Goal: Find specific page/section: Find specific page/section

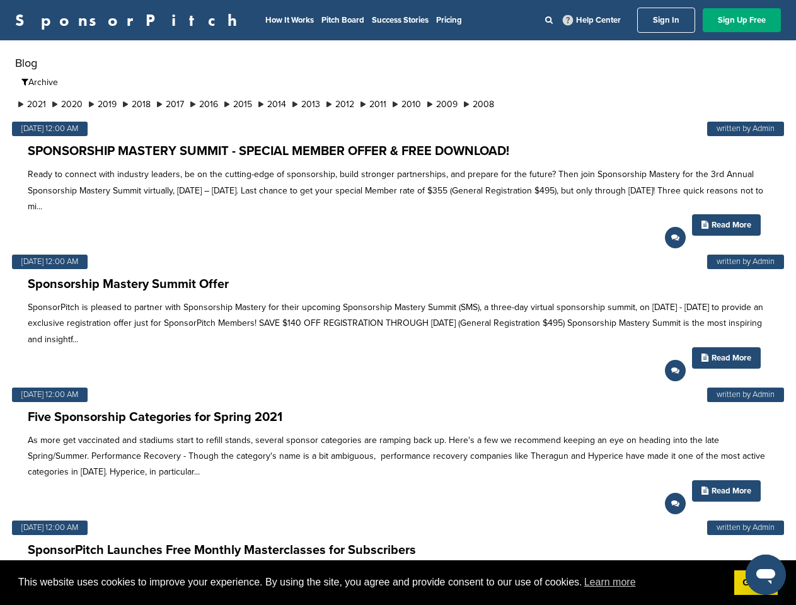
click at [398, 302] on p "SponsorPitch is pleased to partner with Sponsorship Mastery for their upcoming …" at bounding box center [398, 323] width 740 height 48
click at [398, 583] on span "This website uses cookies to improve your experience. By using the site, you ag…" at bounding box center [371, 582] width 706 height 19
click at [33, 104] on li "2021" at bounding box center [32, 104] width 34 height 13
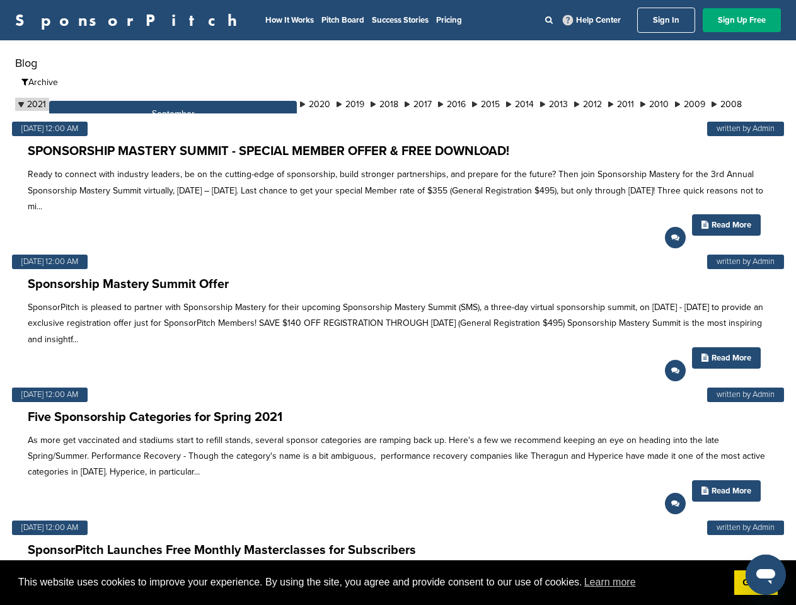
click at [70, 104] on button "September" at bounding box center [173, 114] width 248 height 26
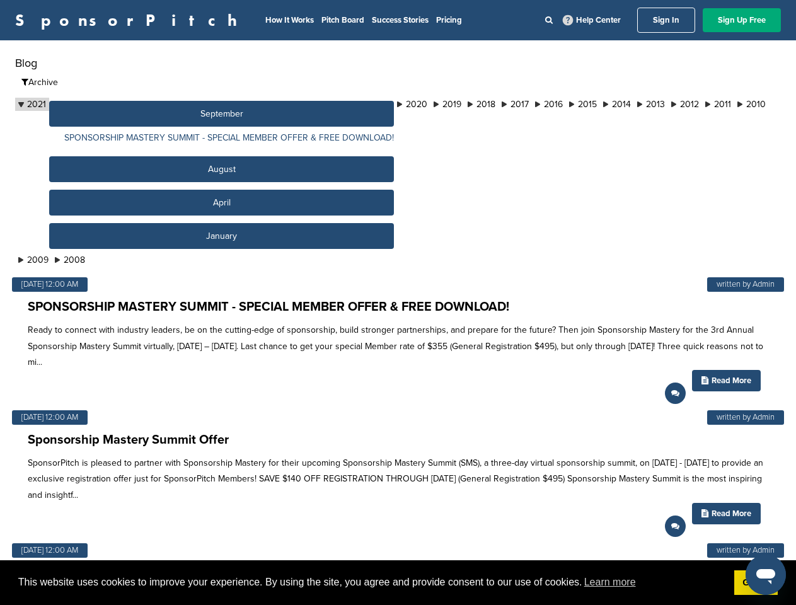
click at [108, 104] on button "September" at bounding box center [221, 114] width 345 height 26
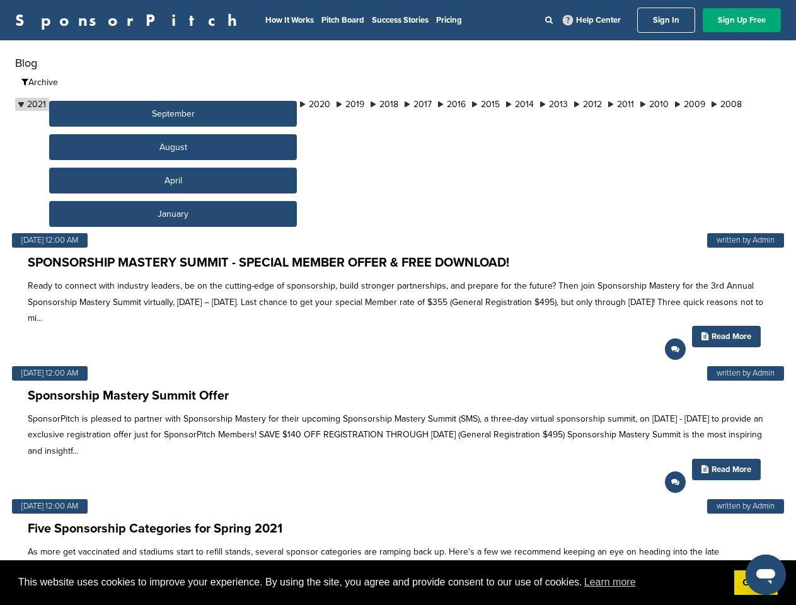
click at [144, 104] on button "September" at bounding box center [173, 114] width 248 height 26
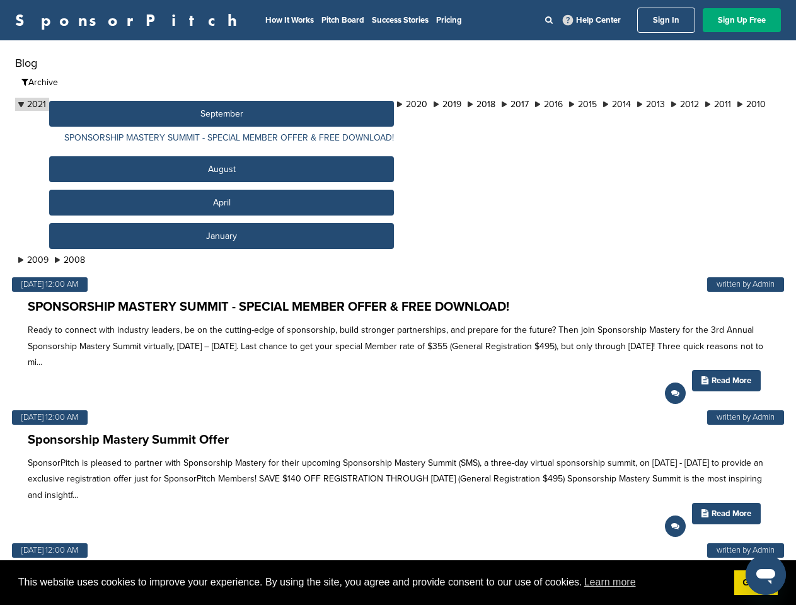
click at [180, 104] on button "September" at bounding box center [221, 114] width 345 height 26
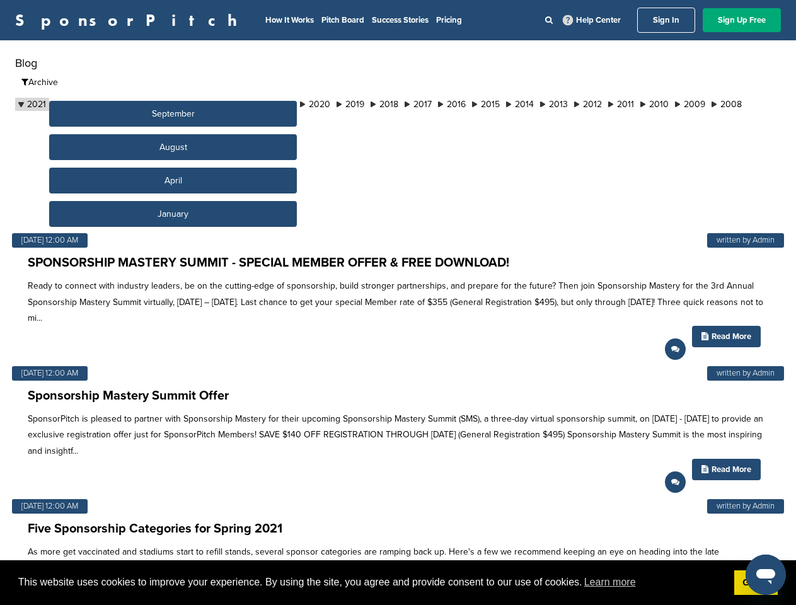
click at [215, 104] on button "September" at bounding box center [173, 114] width 248 height 26
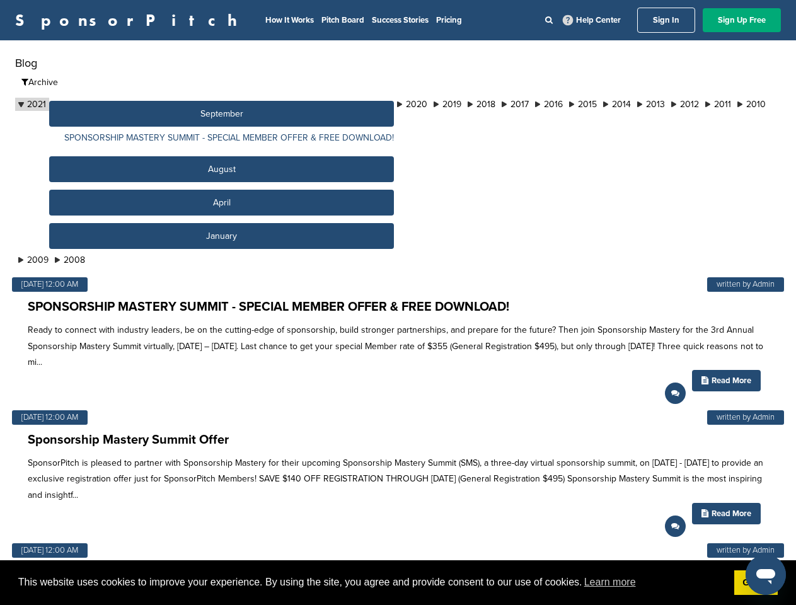
click at [251, 104] on button "September" at bounding box center [221, 114] width 345 height 26
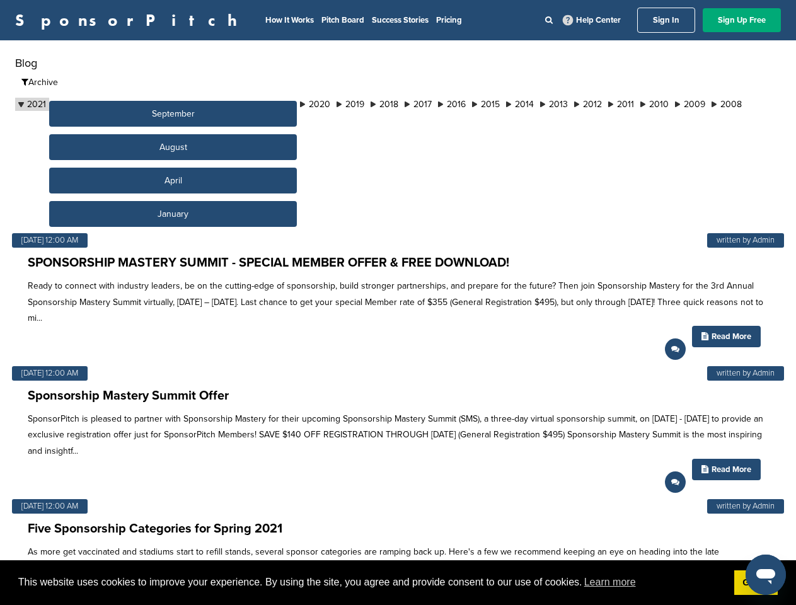
click at [288, 104] on button "September" at bounding box center [173, 114] width 248 height 26
